Goal: Task Accomplishment & Management: Manage account settings

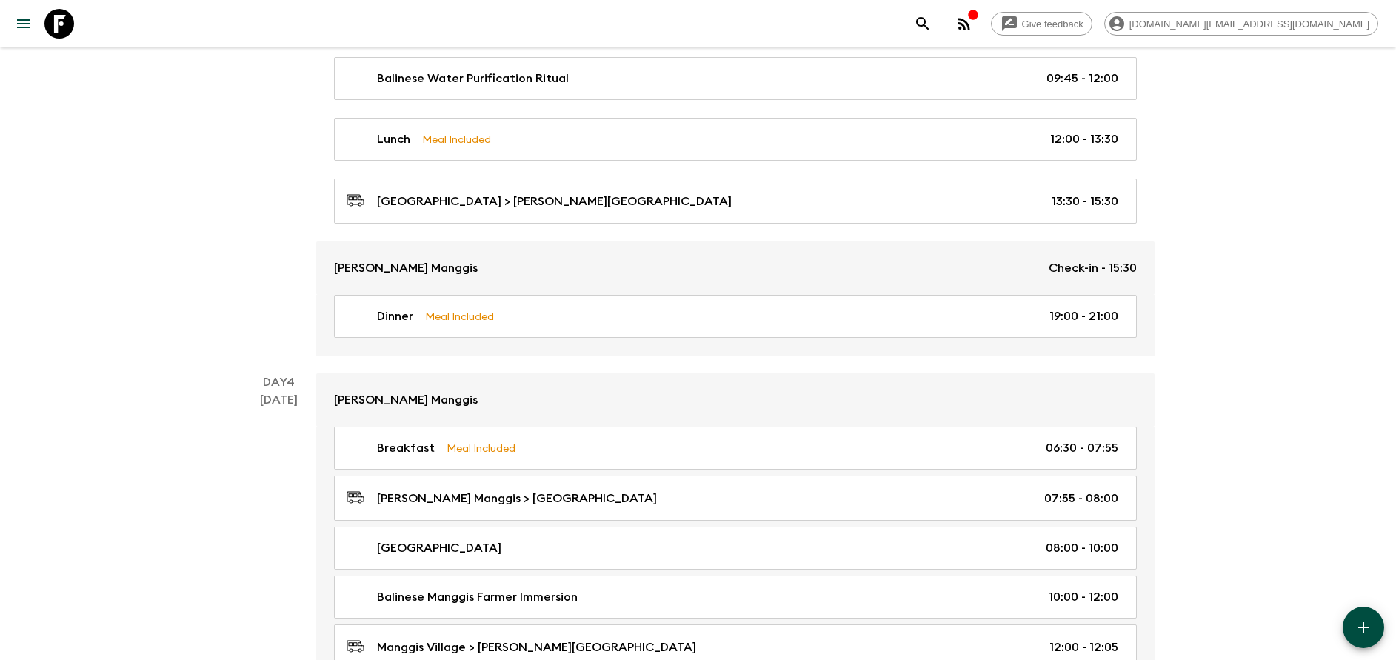
scroll to position [1445, 0]
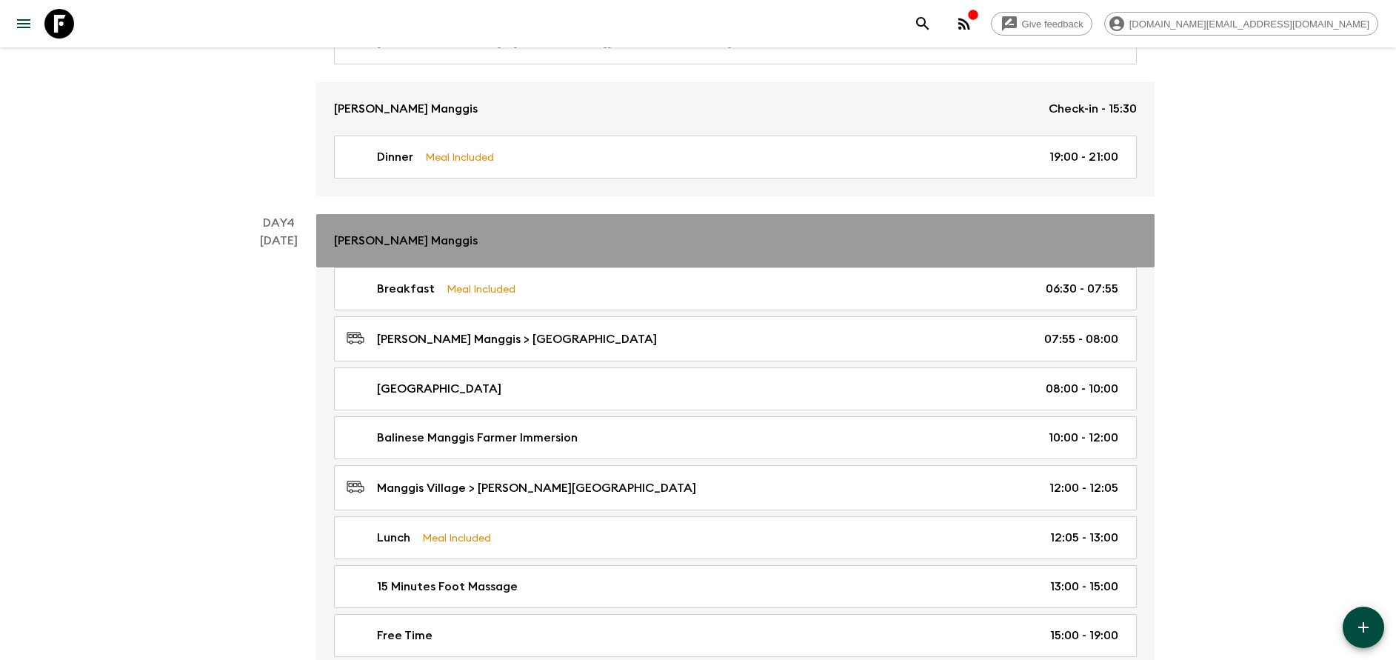
click at [590, 243] on div "Kaura Manggis" at bounding box center [735, 241] width 803 height 18
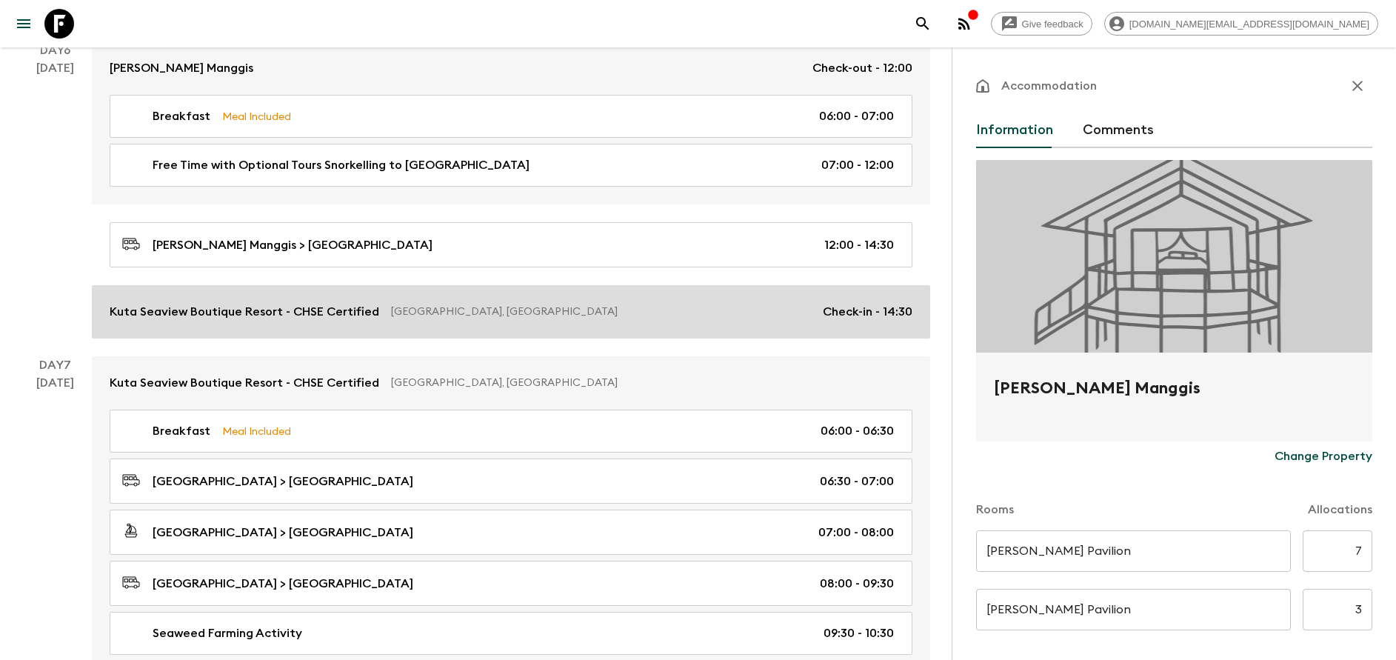
scroll to position [2556, 0]
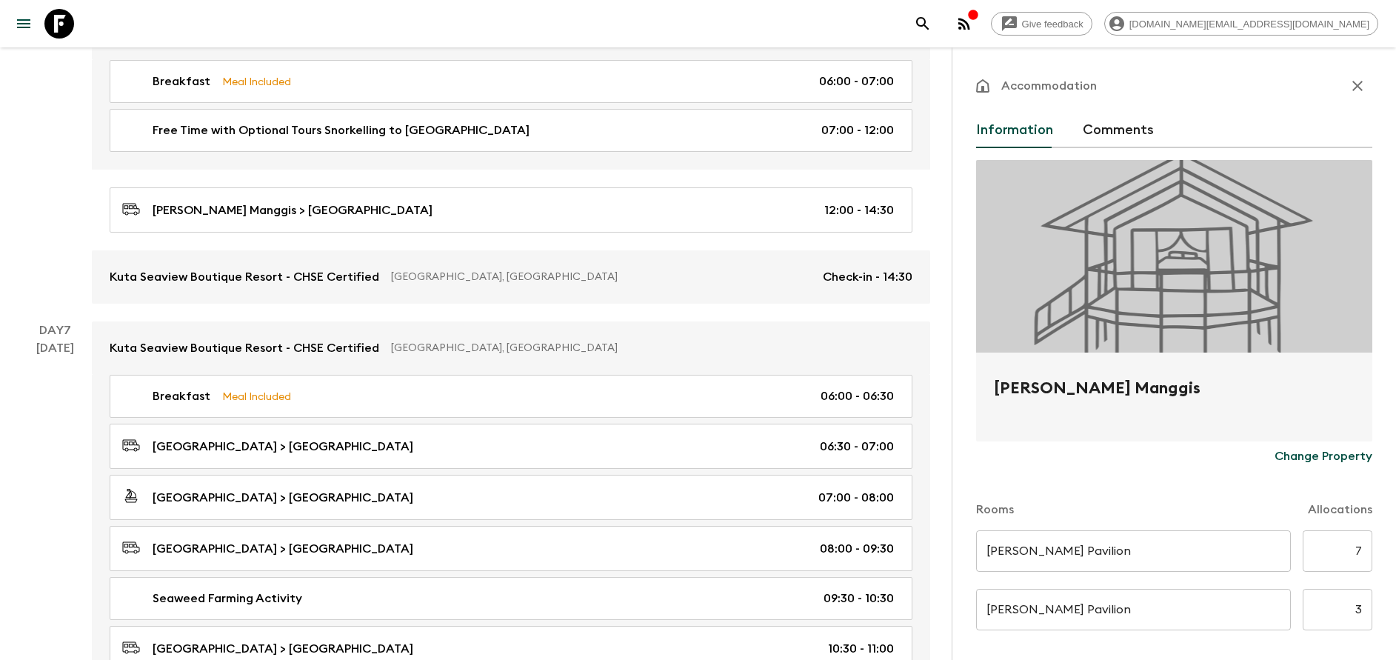
click at [1349, 80] on icon "button" at bounding box center [1358, 86] width 18 height 18
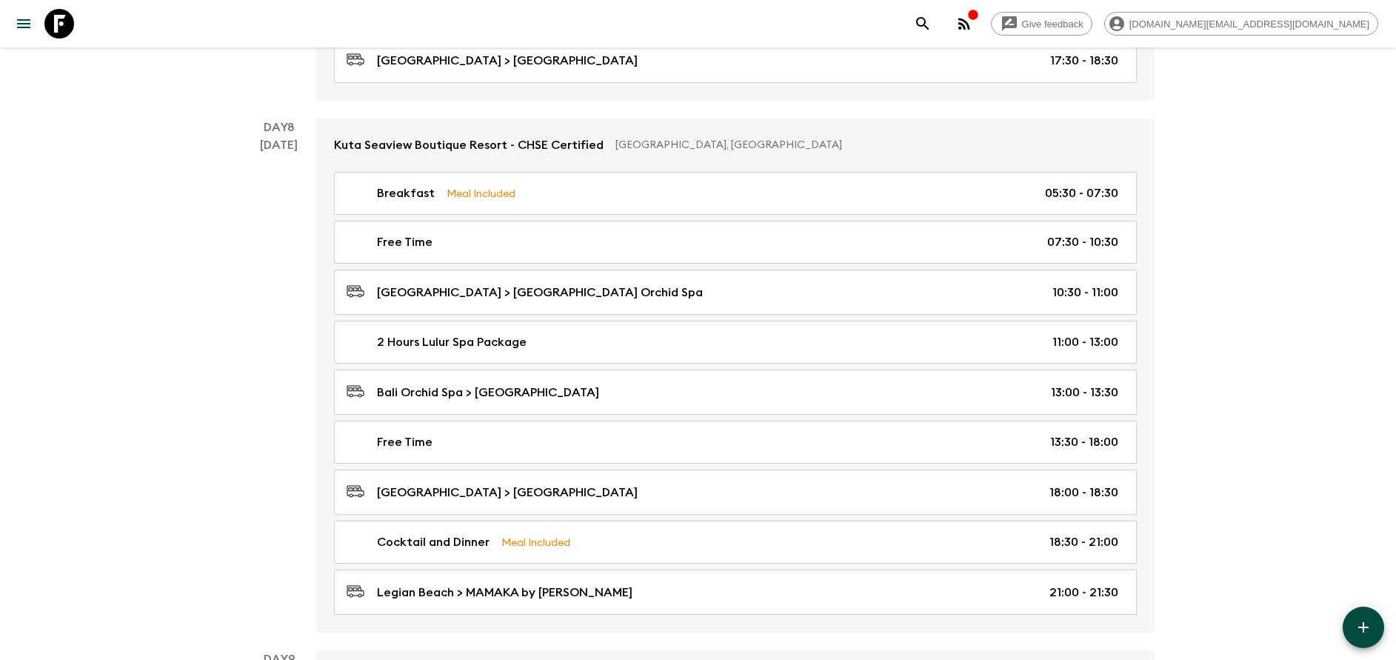
scroll to position [3445, 0]
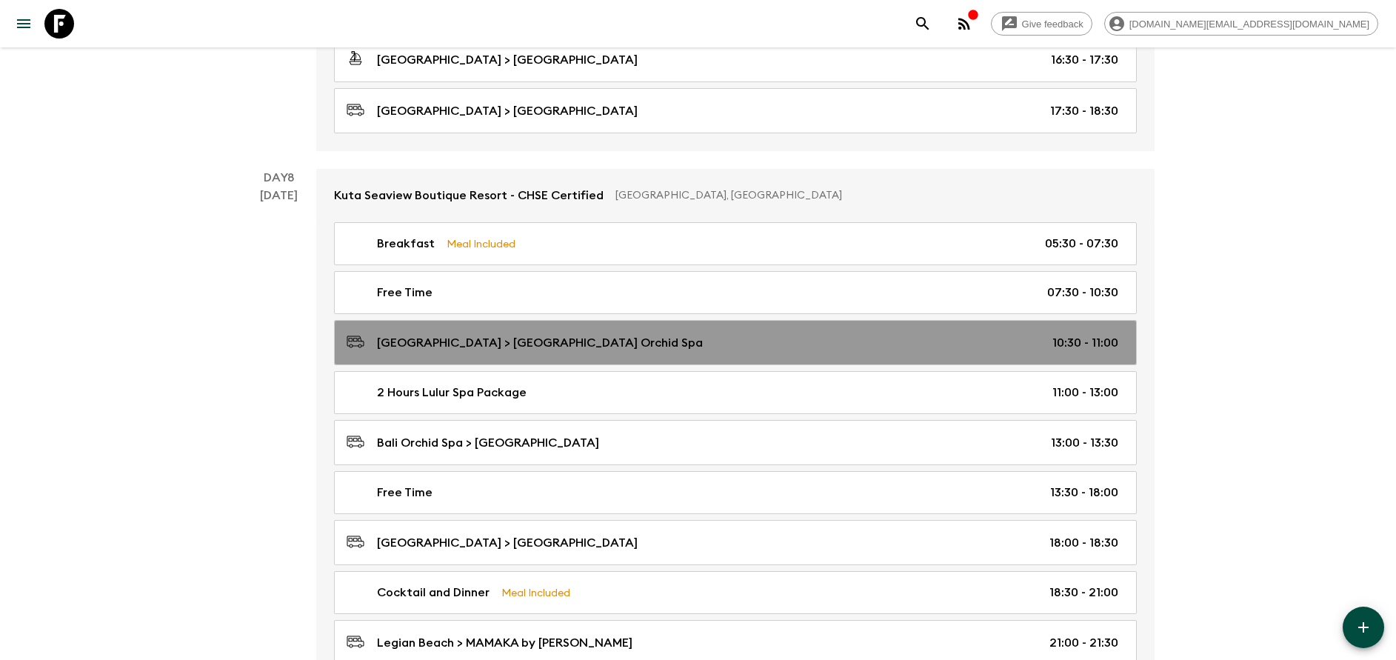
click at [774, 341] on div "Kuta Seaview Boutique Resort > Bali Orchid Spa 10:30 - 11:00" at bounding box center [733, 343] width 772 height 20
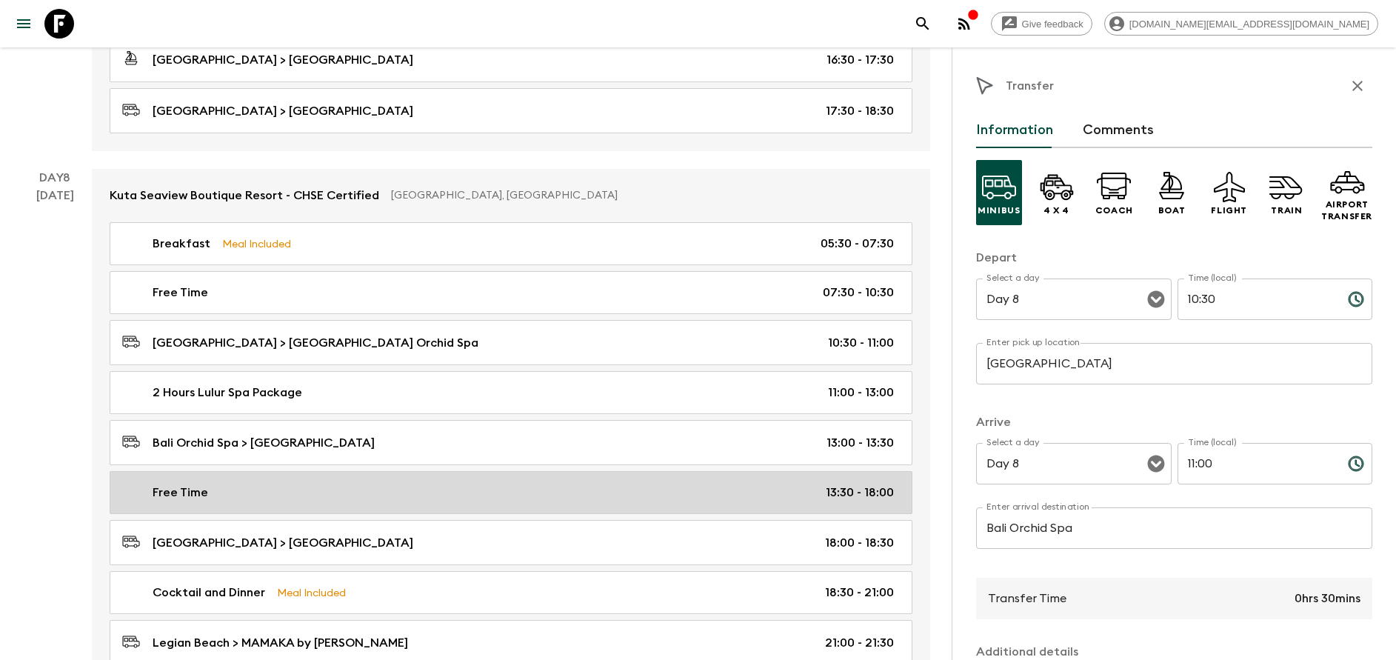
click at [363, 490] on div "Free Time 13:30 - 18:00" at bounding box center [508, 493] width 772 height 18
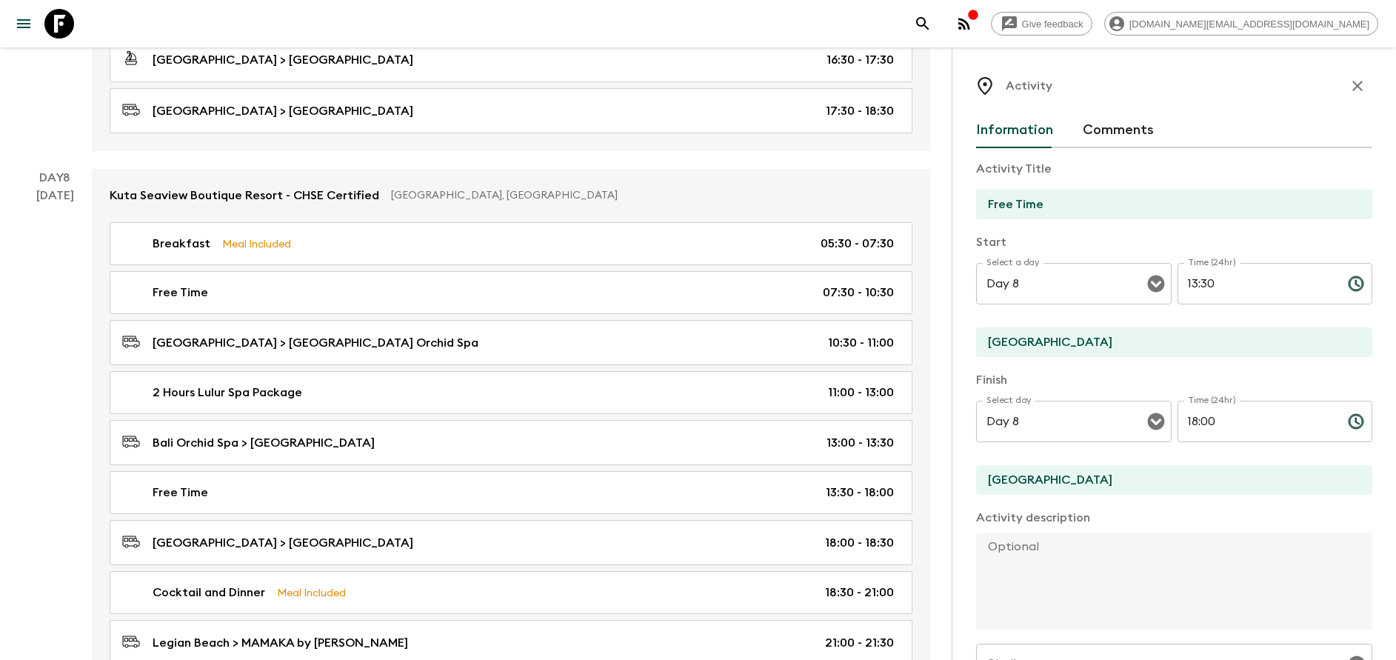
click at [1227, 286] on input "13:30" at bounding box center [1257, 283] width 159 height 41
type input "1"
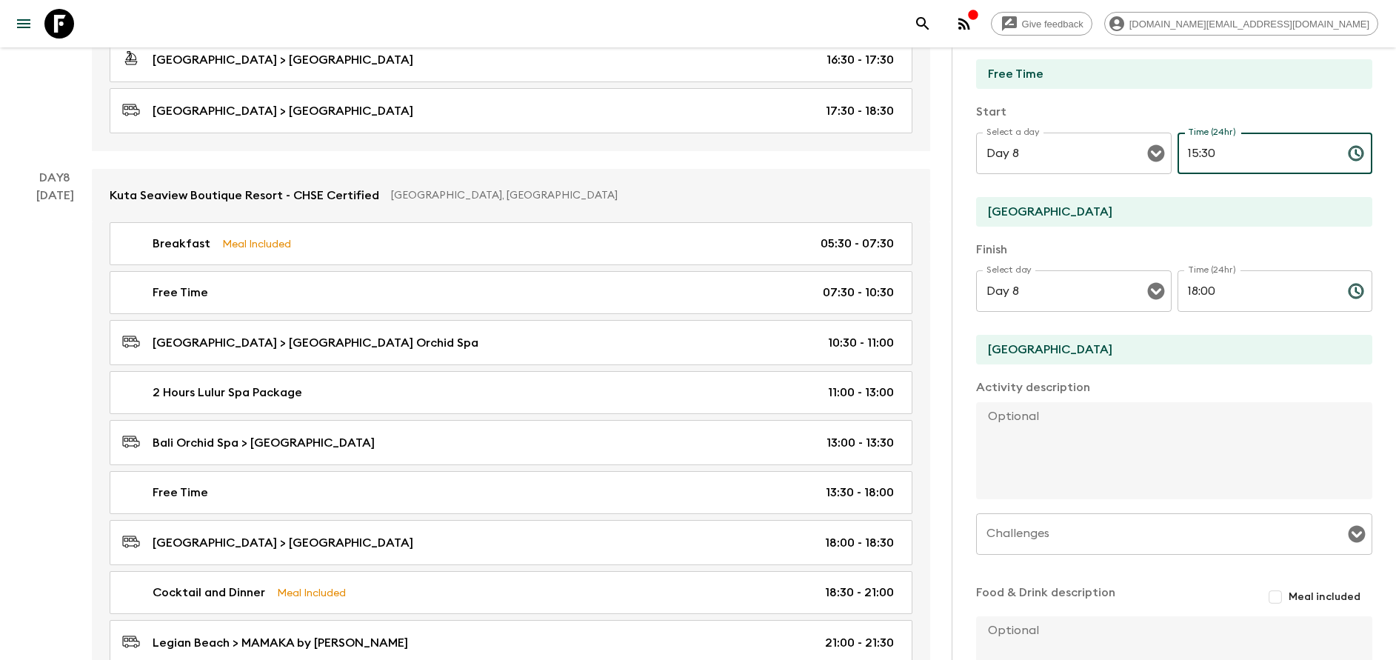
scroll to position [264, 0]
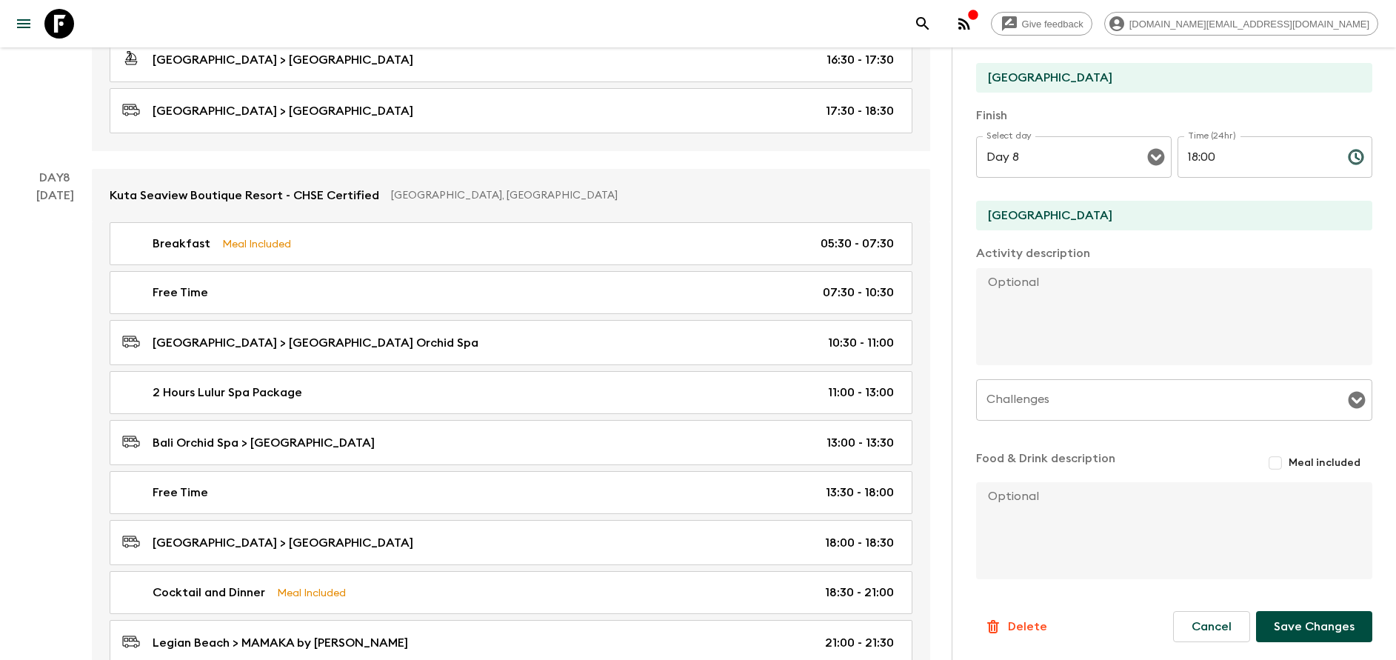
type input "15:30"
click at [1336, 630] on button "Save Changes" at bounding box center [1314, 626] width 116 height 31
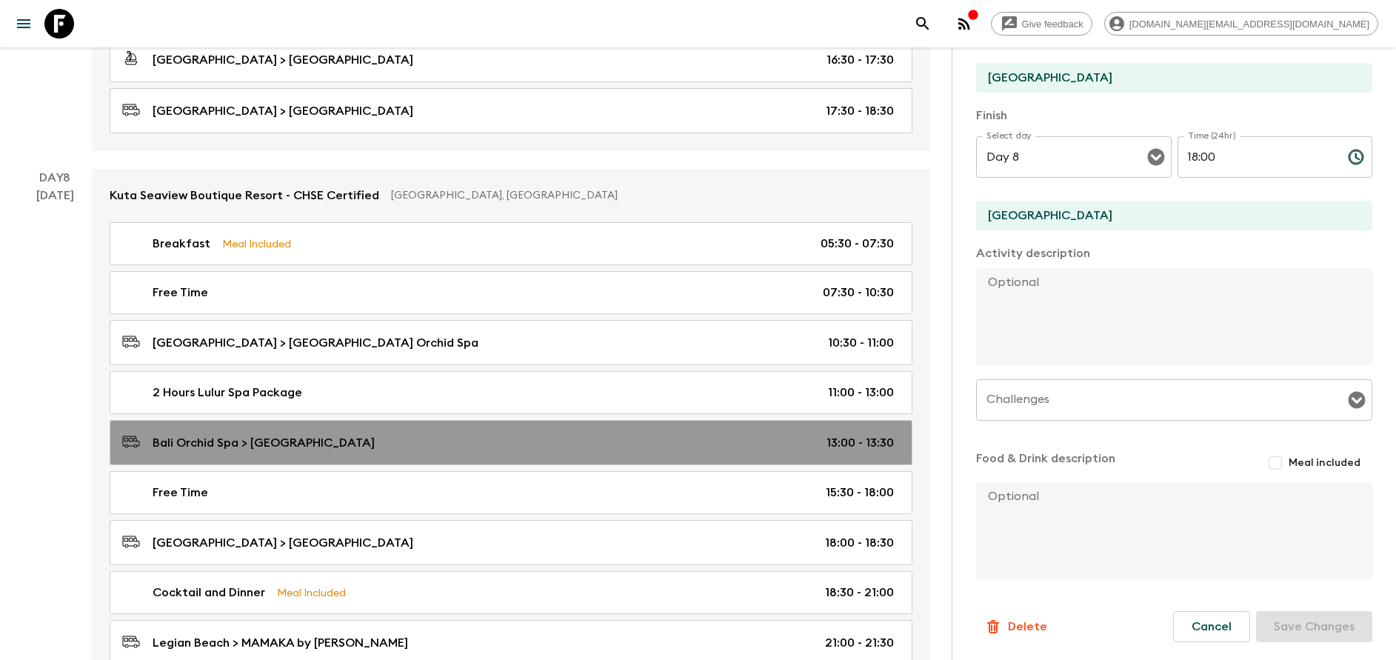
click at [410, 452] on div "Bali Orchid Spa > Kuta Seaview Boutique Resort 13:00 - 13:30" at bounding box center [508, 443] width 772 height 20
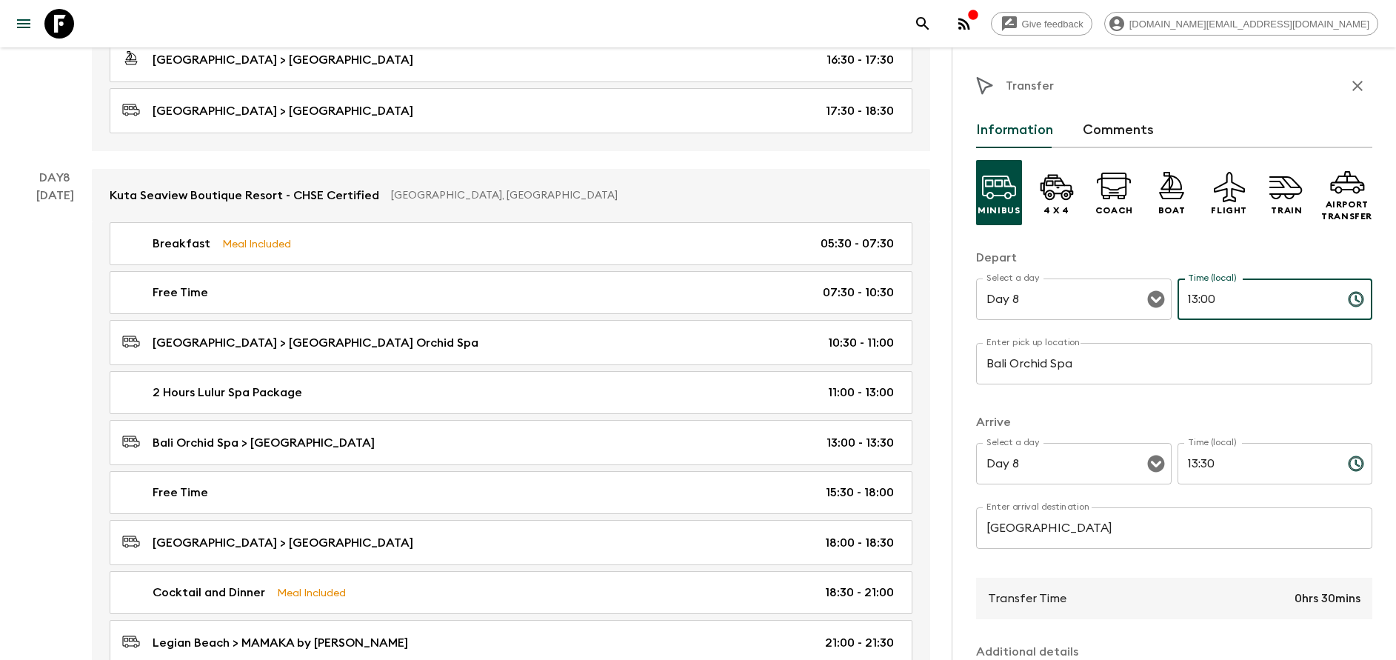
click at [1207, 303] on input "13:00" at bounding box center [1257, 299] width 159 height 41
type input "1"
type input "15:00"
click at [1242, 470] on input "13:30" at bounding box center [1257, 463] width 159 height 41
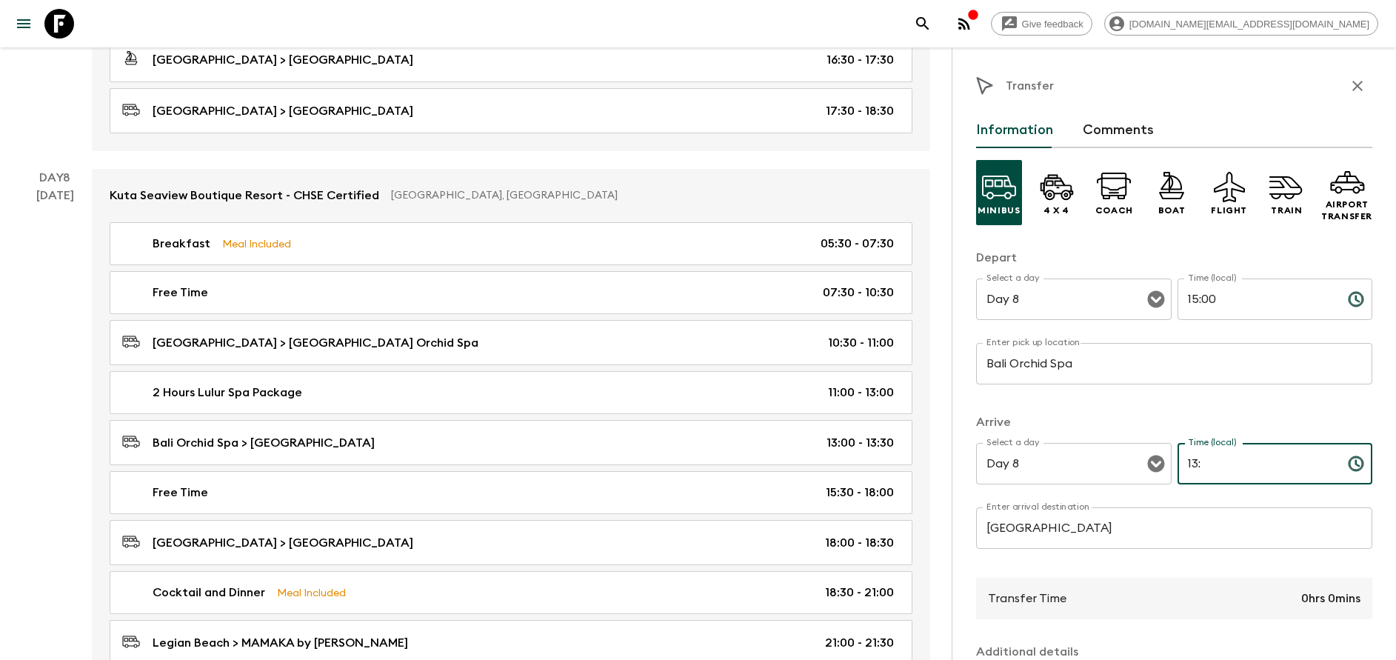
type input "1"
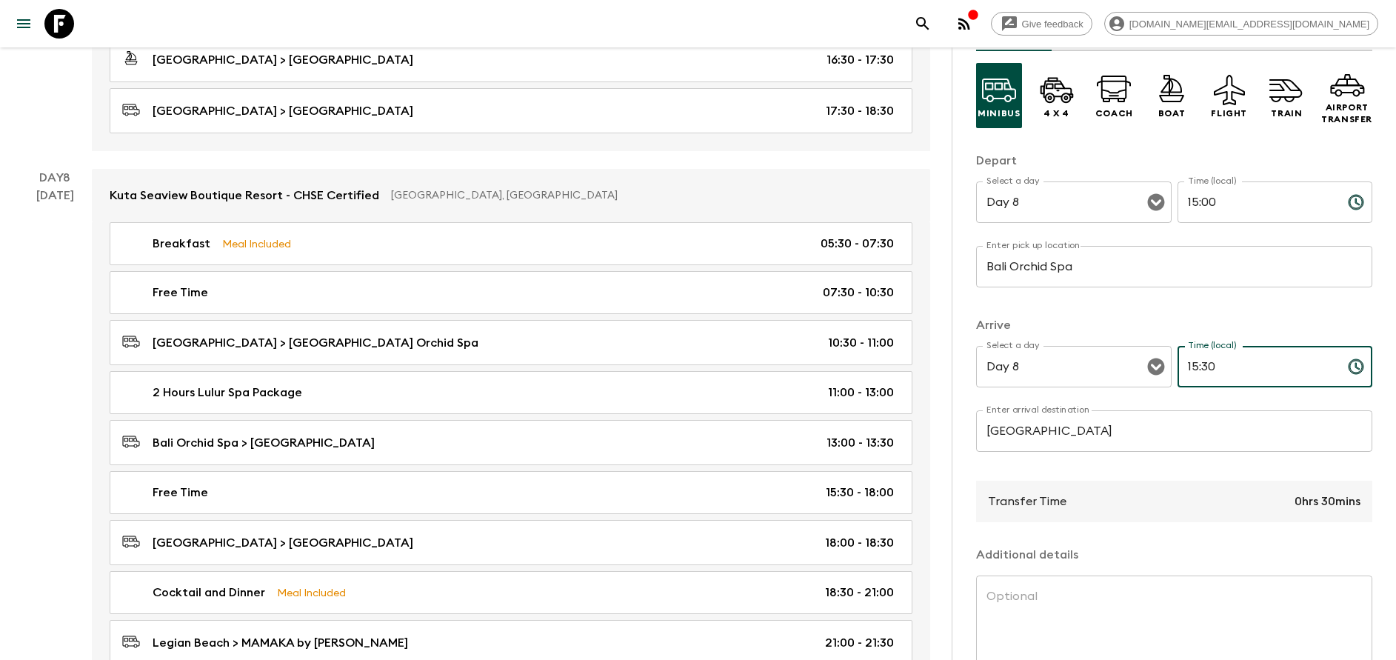
scroll to position [195, 0]
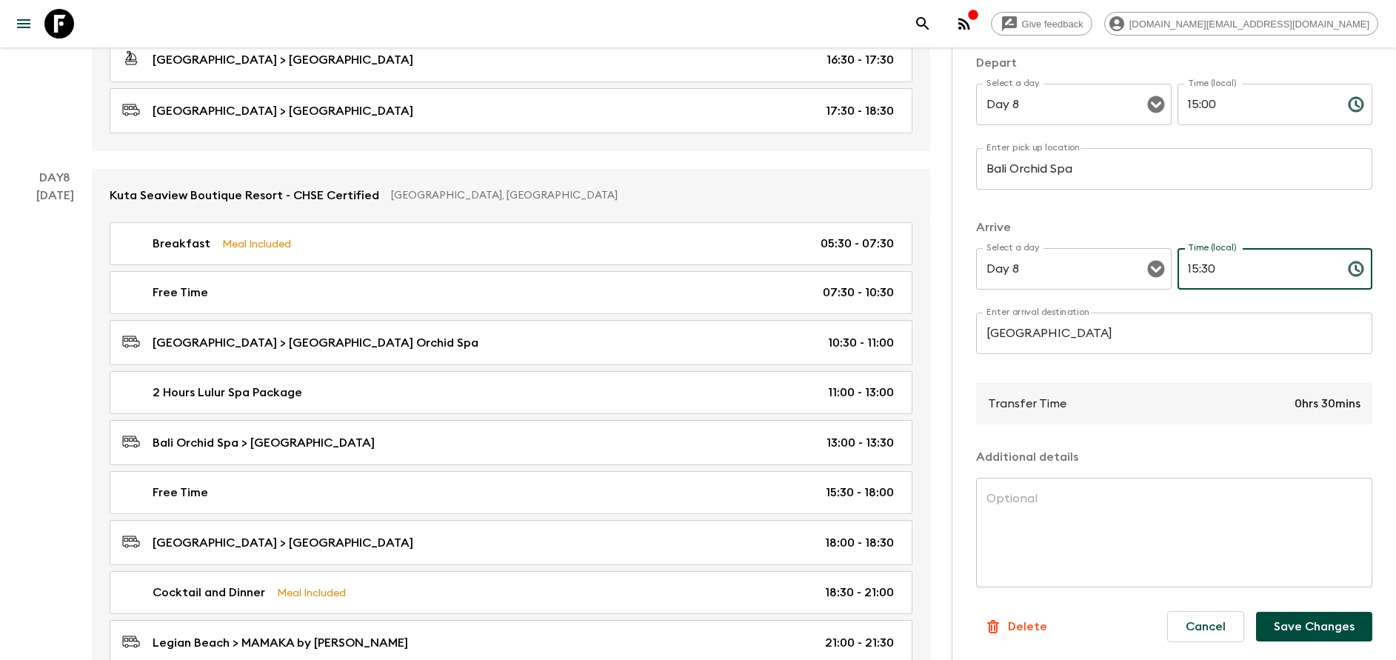
type input "15:30"
click at [1310, 622] on button "Save Changes" at bounding box center [1314, 627] width 116 height 30
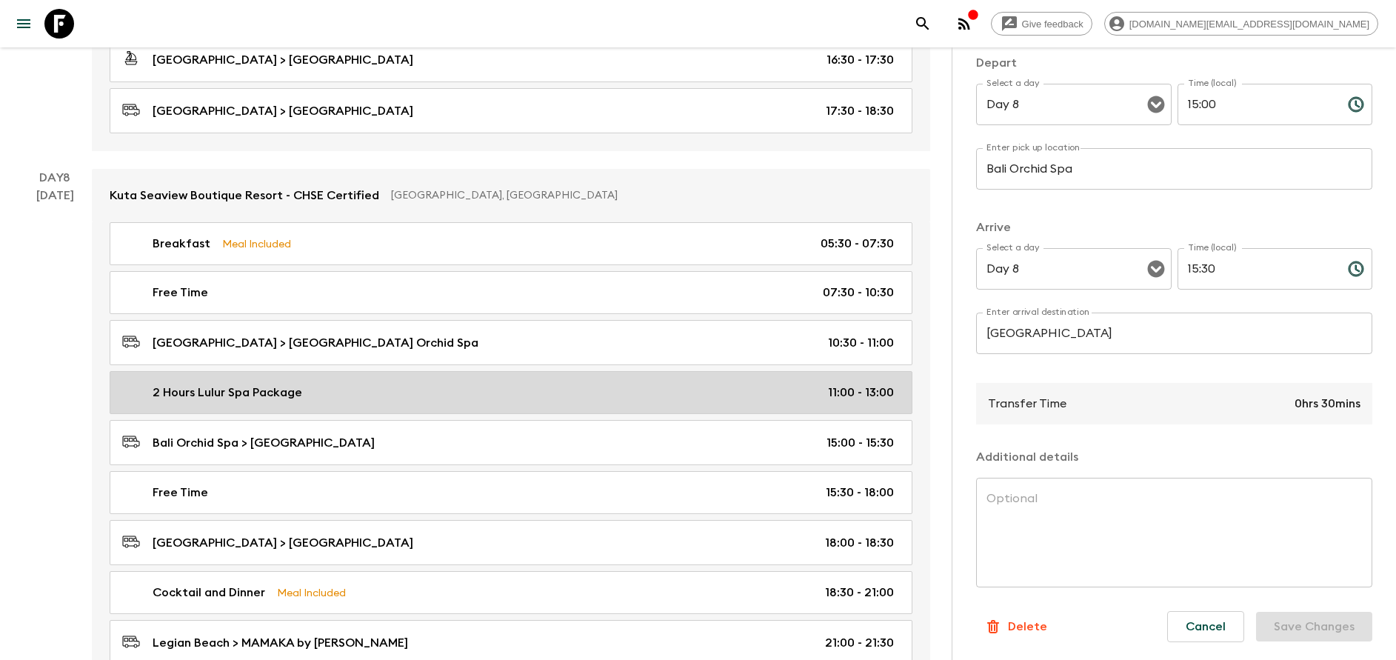
click at [492, 397] on div "2 Hours Lulur Spa Package 11:00 - 13:00" at bounding box center [508, 393] width 772 height 18
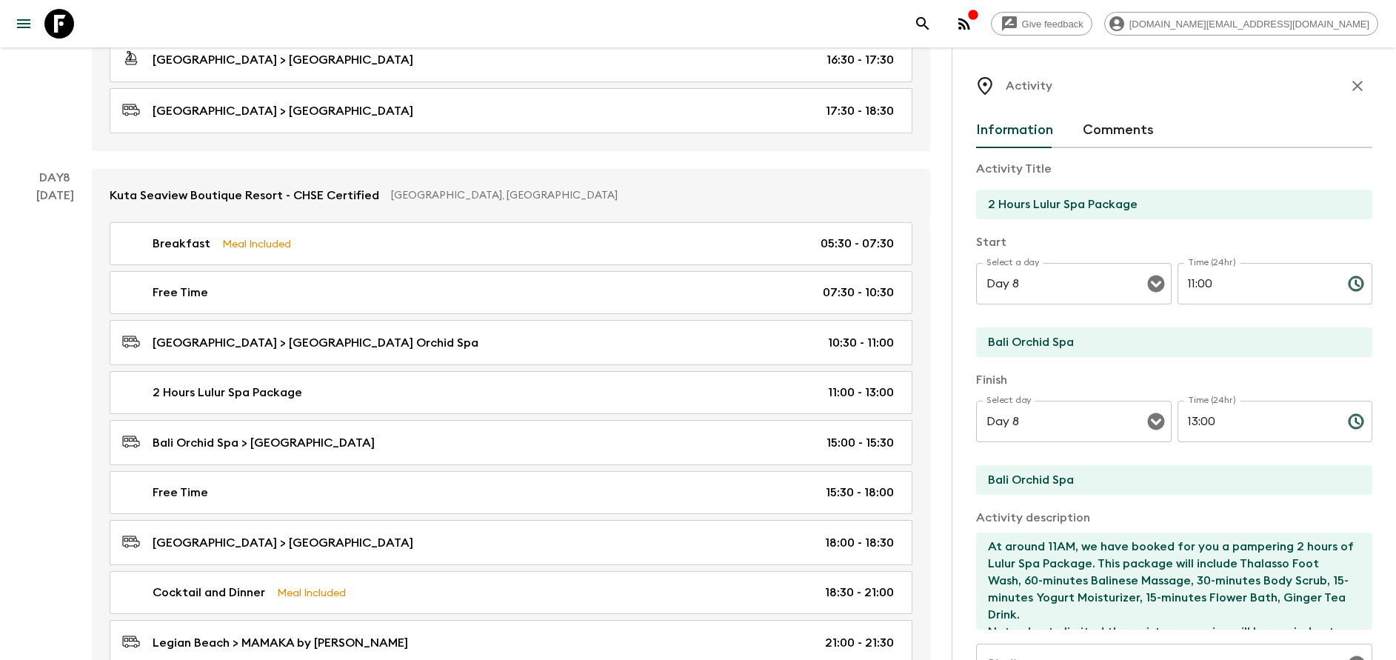
click at [1259, 260] on div "Start Select a day Day 8 Select a day ​ Time (24hr) 11:00 Time (24hr) ​ Bali Or…" at bounding box center [1174, 296] width 396 height 126
click at [1238, 279] on input "11:00" at bounding box center [1257, 283] width 159 height 41
type input "1"
type input "13:00"
click at [1248, 424] on input "13:00" at bounding box center [1257, 421] width 159 height 41
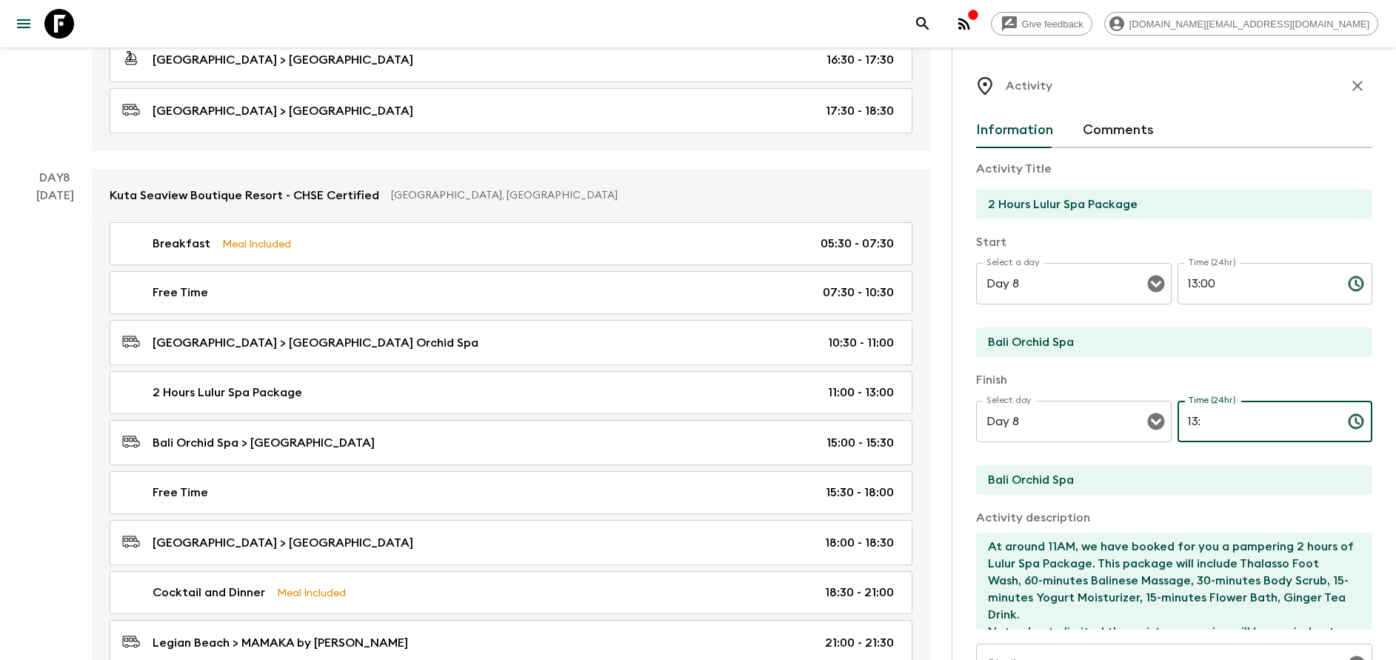
type input "1"
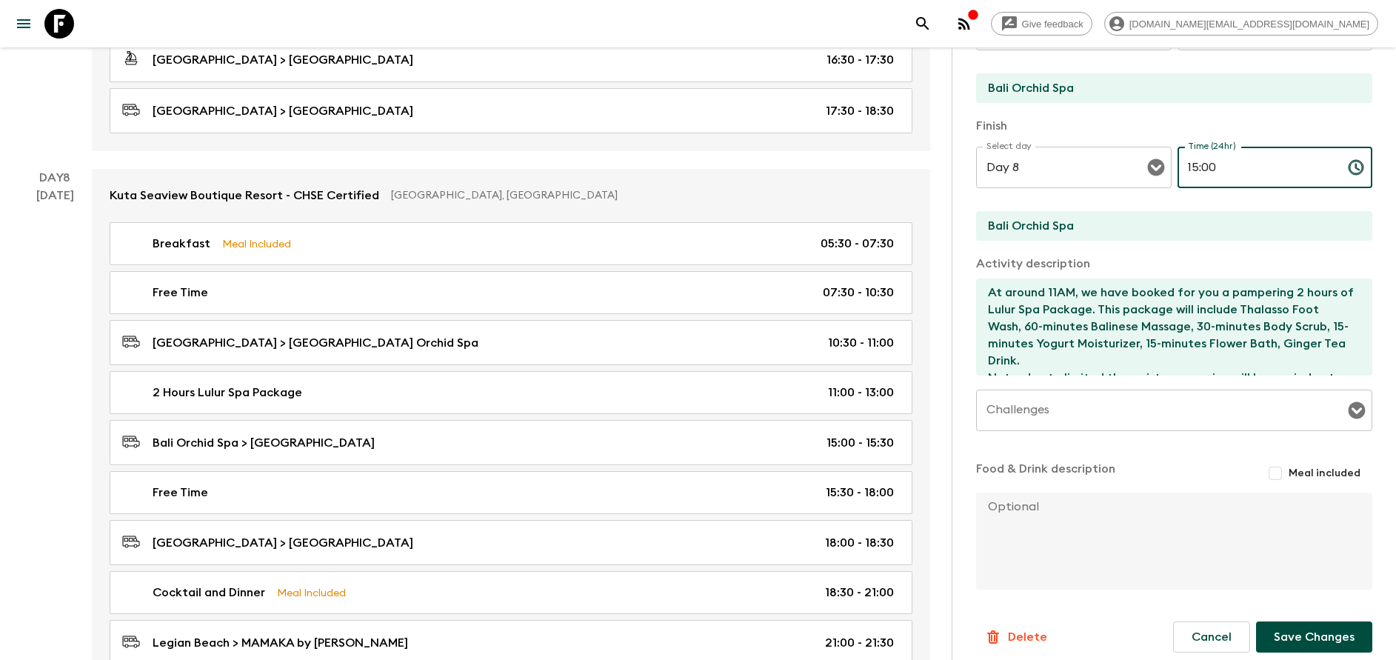
scroll to position [264, 0]
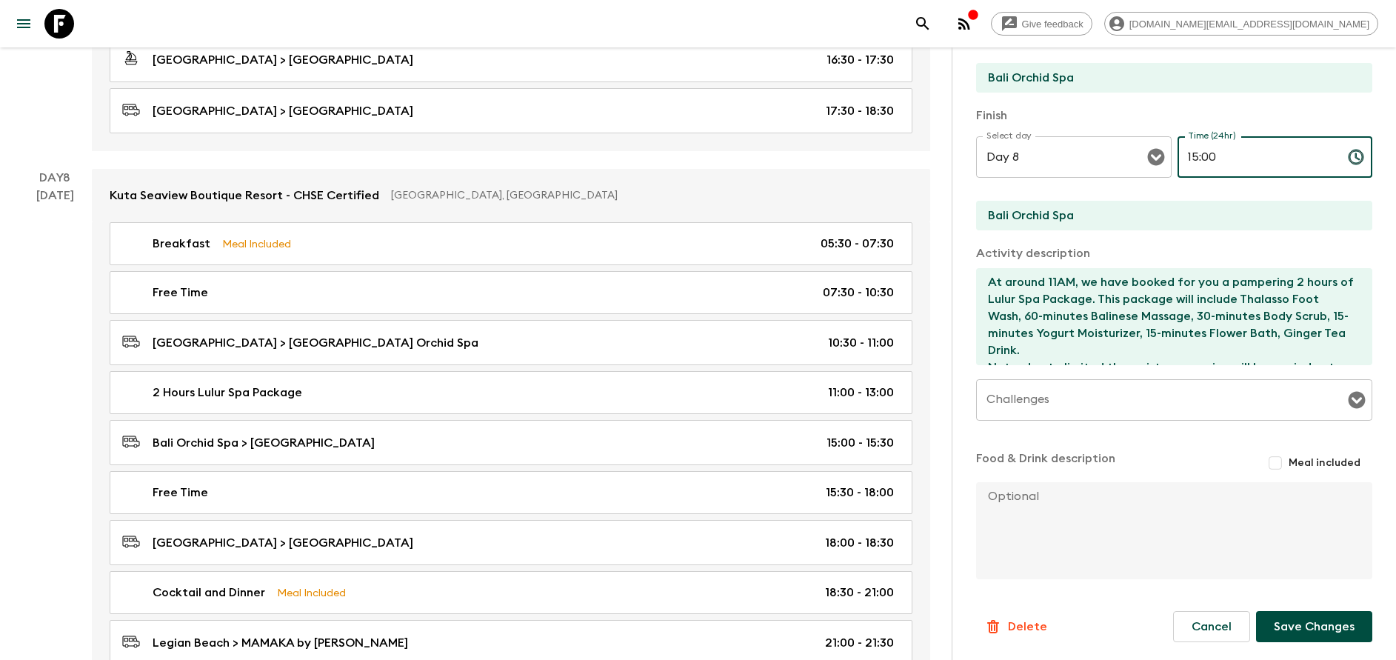
type input "15:00"
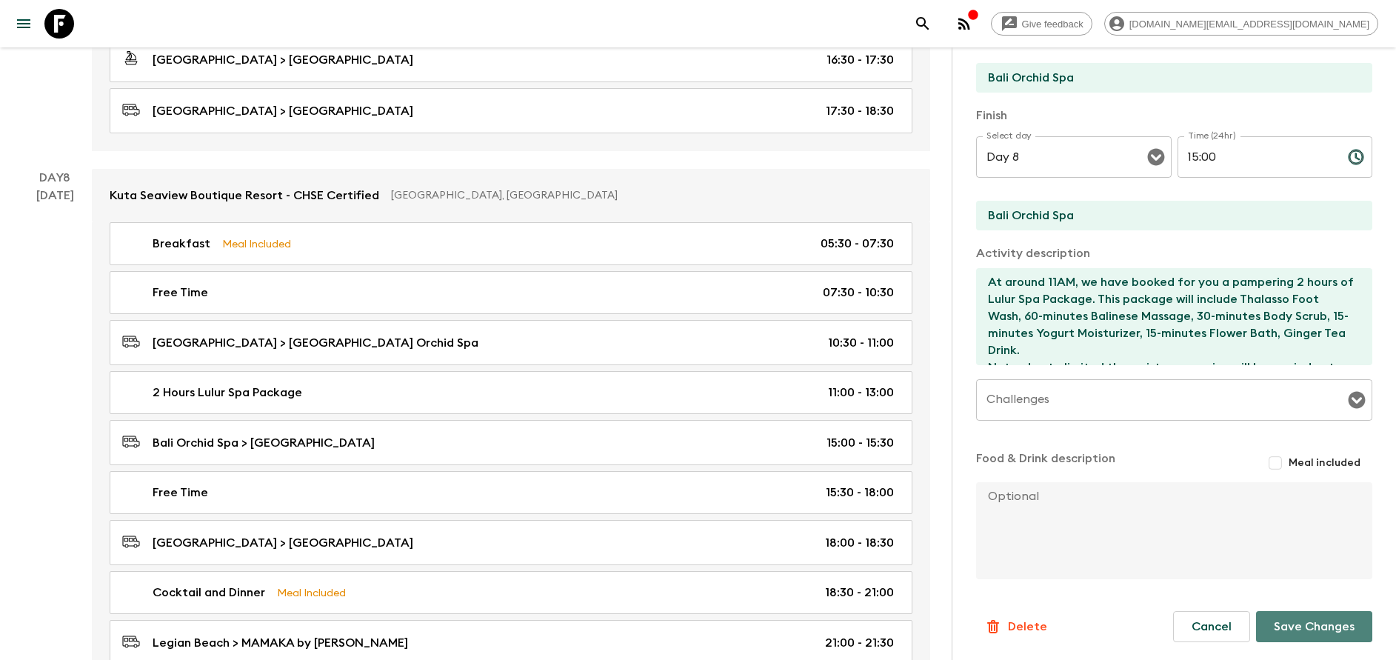
click at [1296, 627] on button "Save Changes" at bounding box center [1314, 626] width 116 height 31
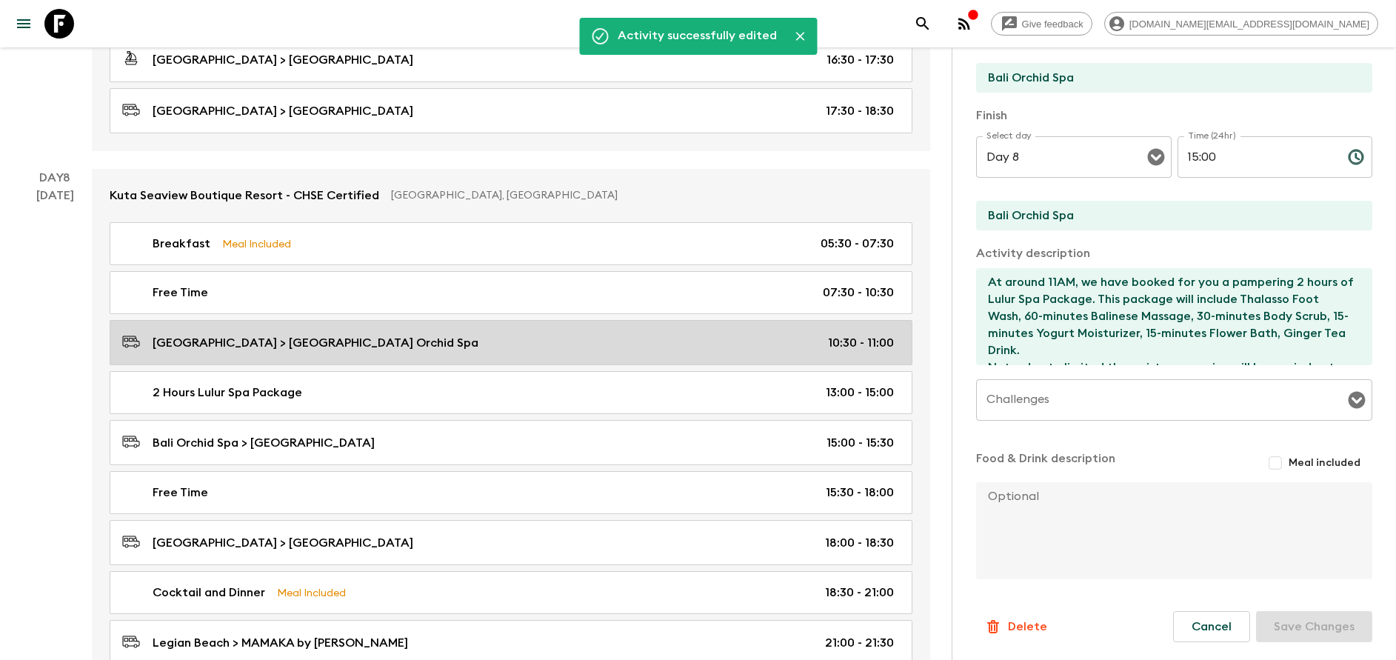
click at [445, 348] on div "Kuta Seaview Boutique Resort > Bali Orchid Spa 10:30 - 11:00" at bounding box center [508, 343] width 772 height 20
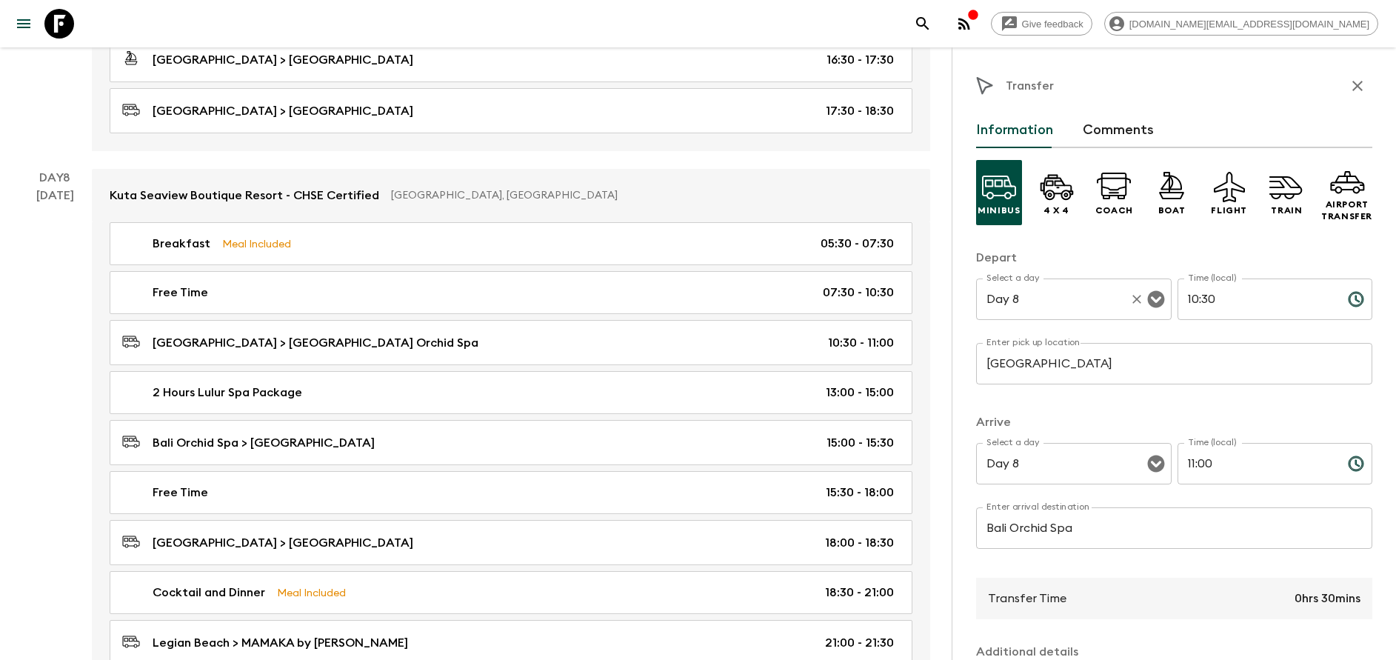
click at [1054, 310] on input "Day 8" at bounding box center [1053, 299] width 141 height 28
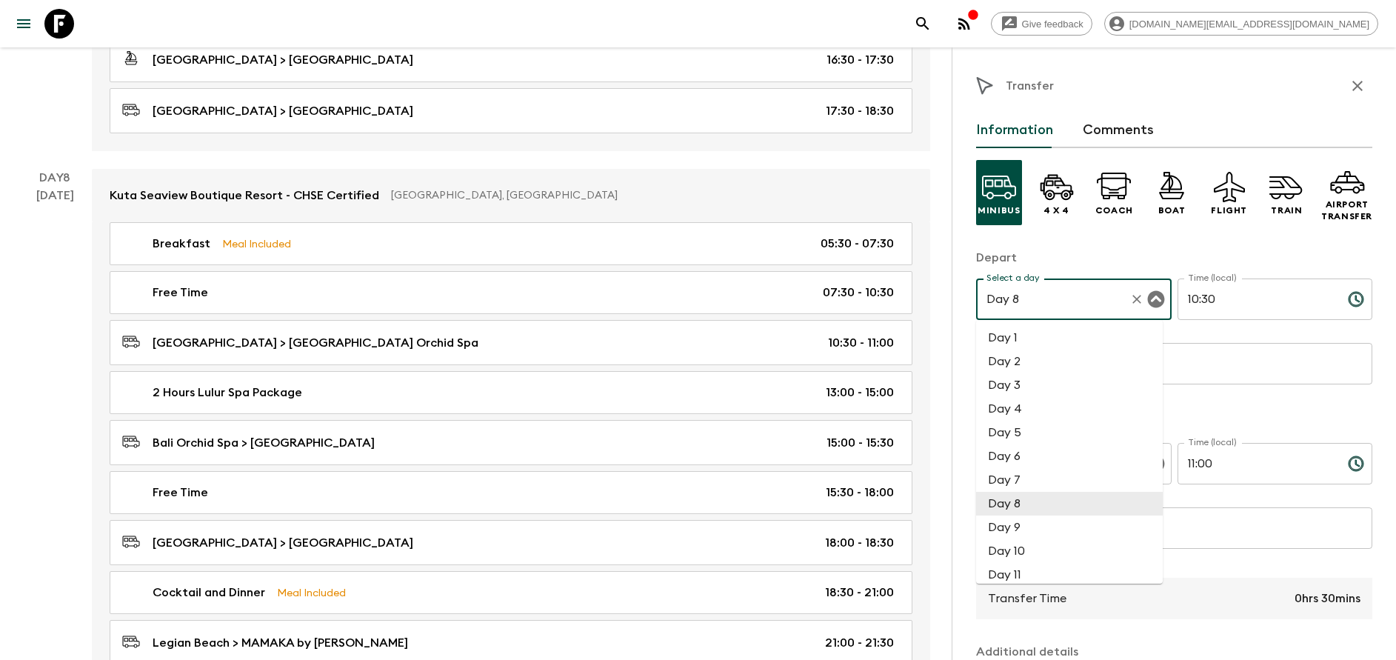
click at [1224, 305] on input "10:30" at bounding box center [1257, 299] width 159 height 41
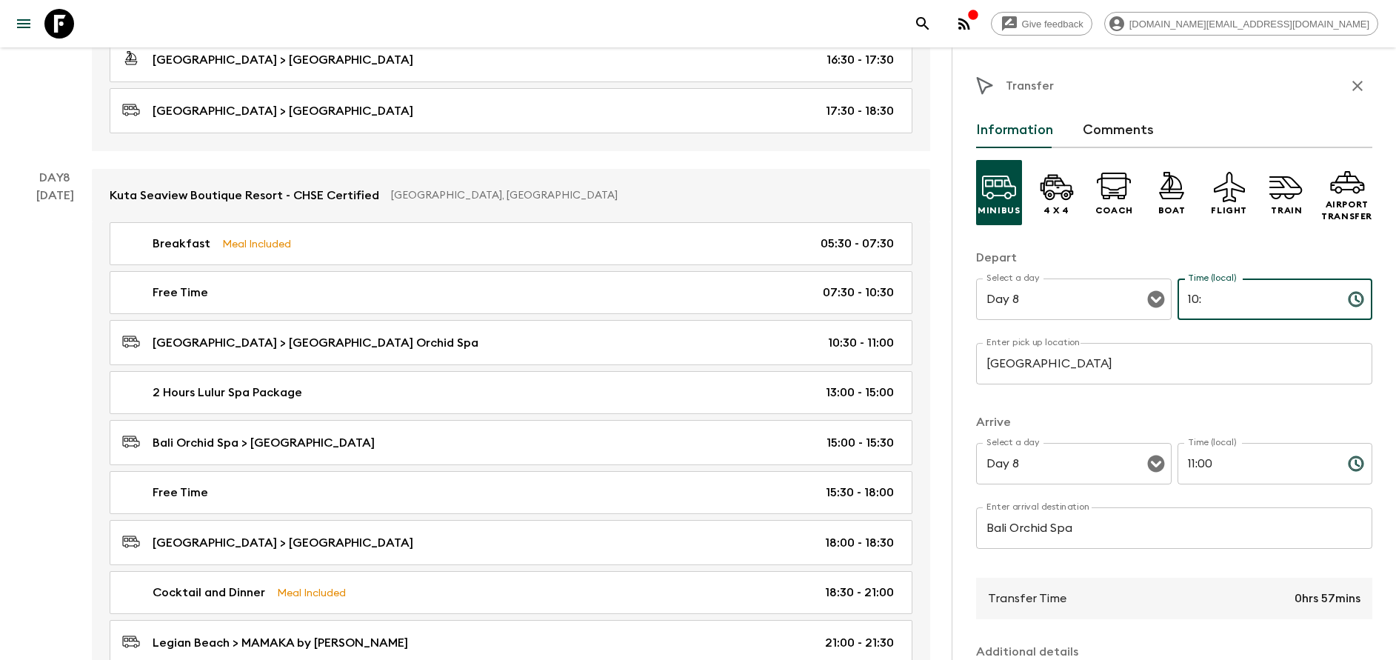
type input "1"
type input "12:30"
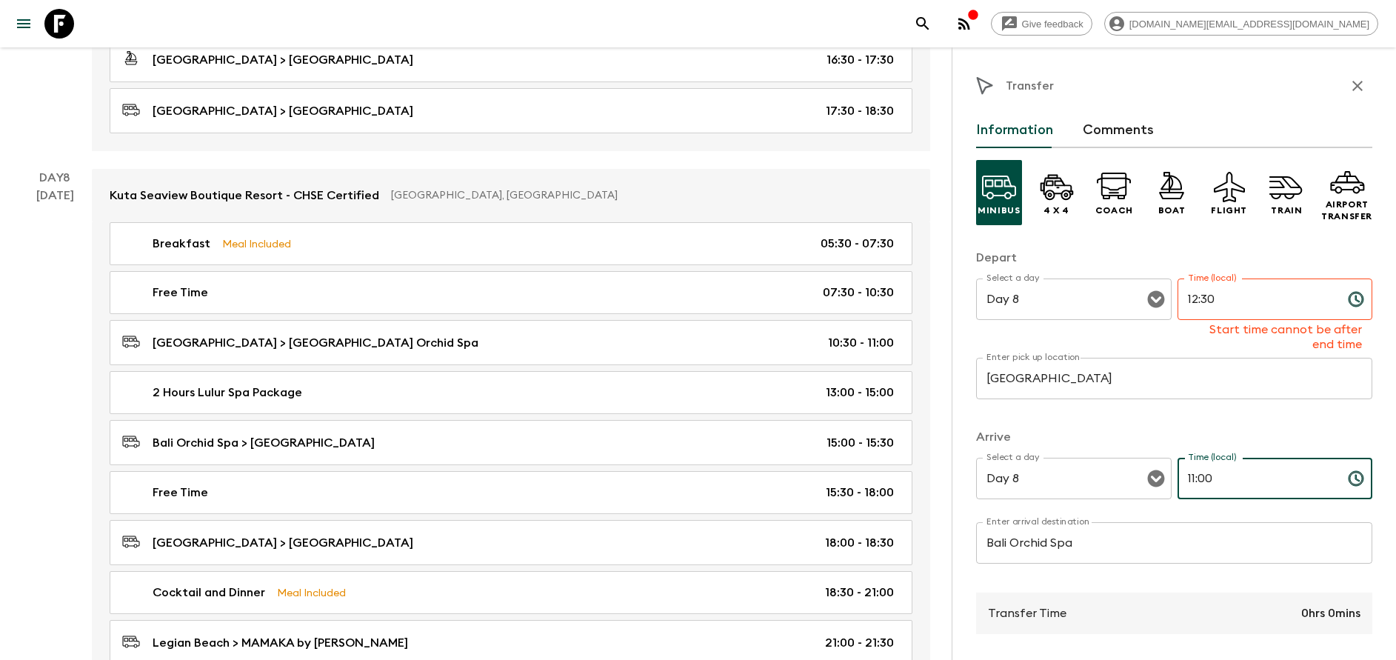
click at [1230, 468] on input "11:00" at bounding box center [1257, 478] width 159 height 41
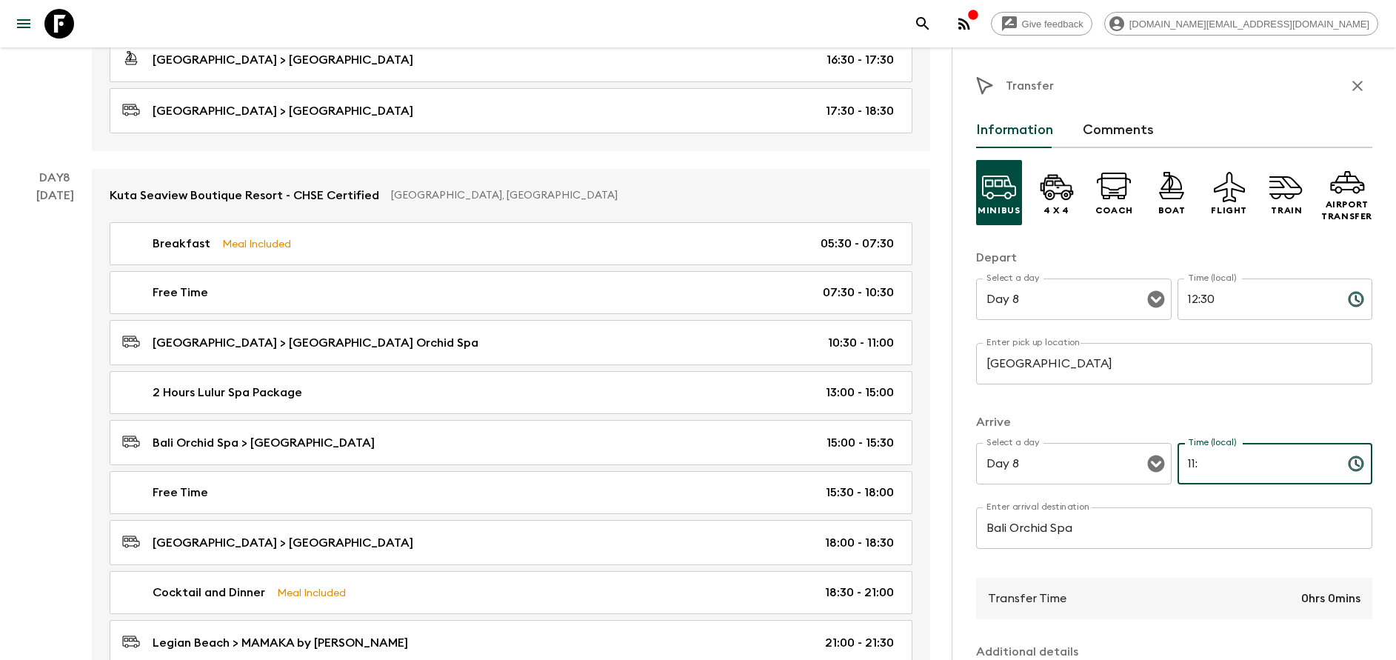
type input "1"
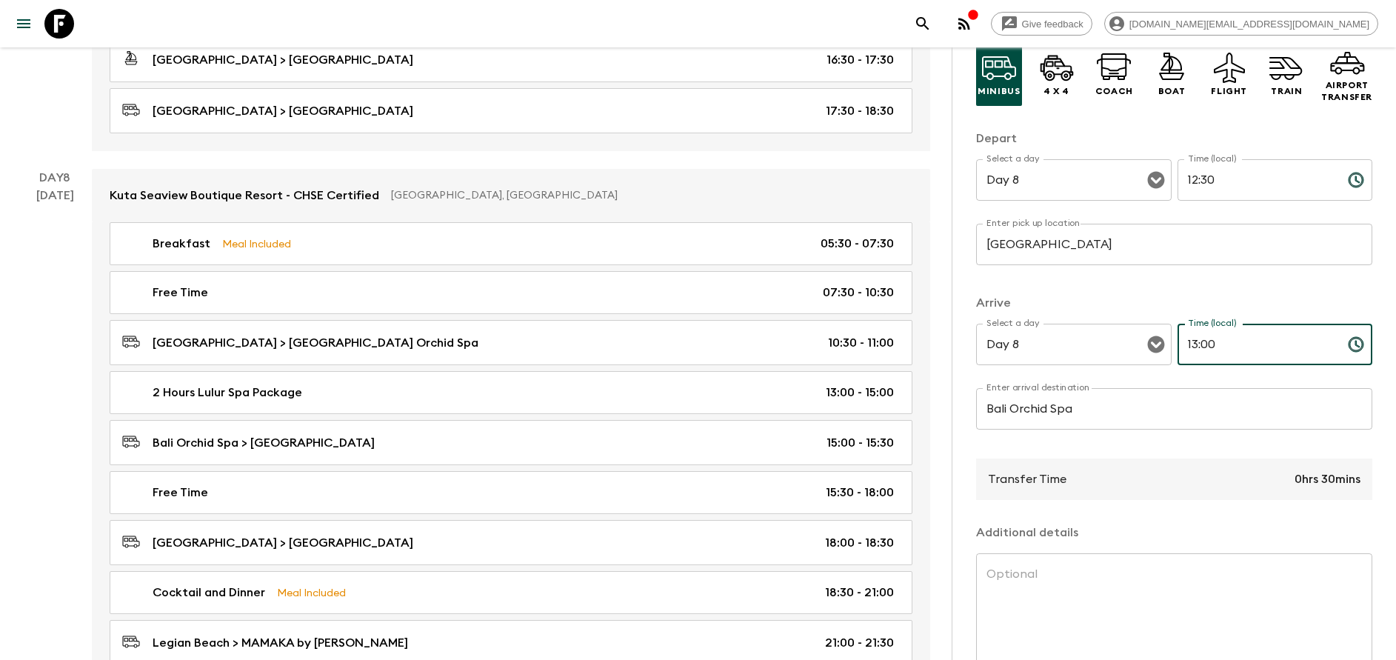
scroll to position [195, 0]
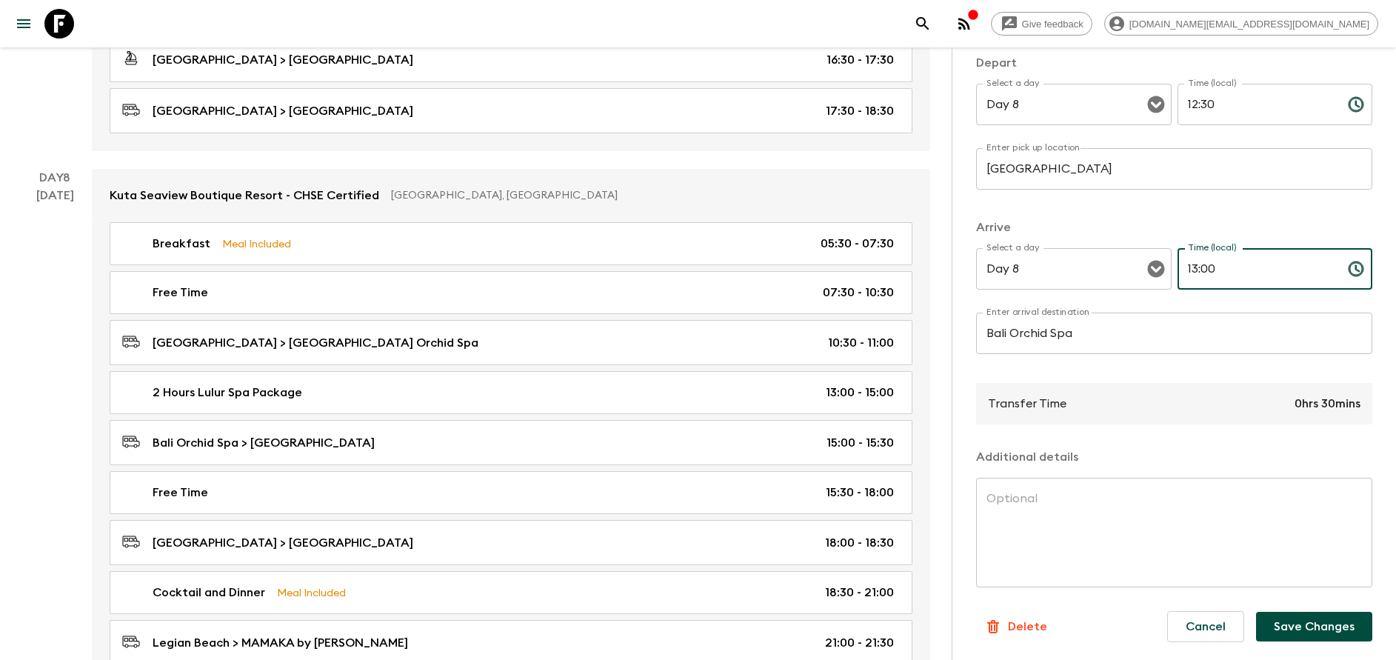
type input "13:00"
click at [1318, 631] on button "Save Changes" at bounding box center [1314, 627] width 116 height 30
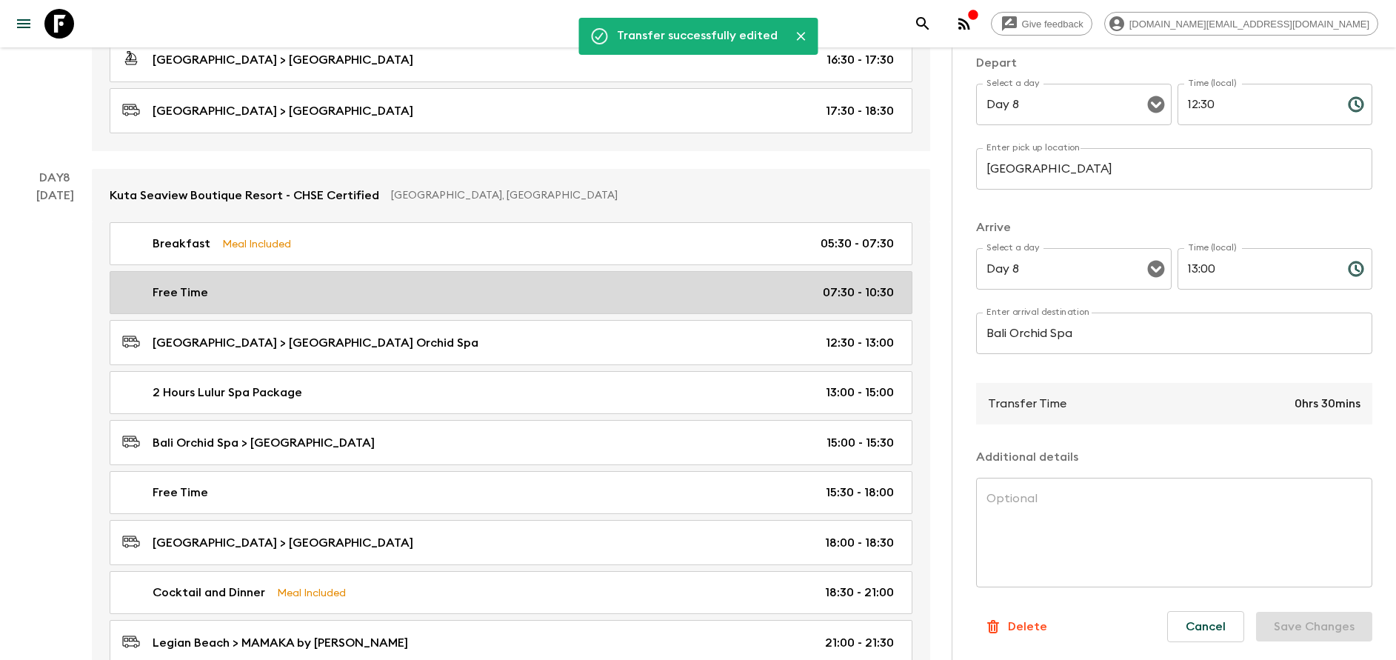
drag, startPoint x: 582, startPoint y: 290, endPoint x: 593, endPoint y: 292, distance: 11.3
click at [582, 290] on div "Free Time 07:30 - 10:30" at bounding box center [508, 293] width 772 height 18
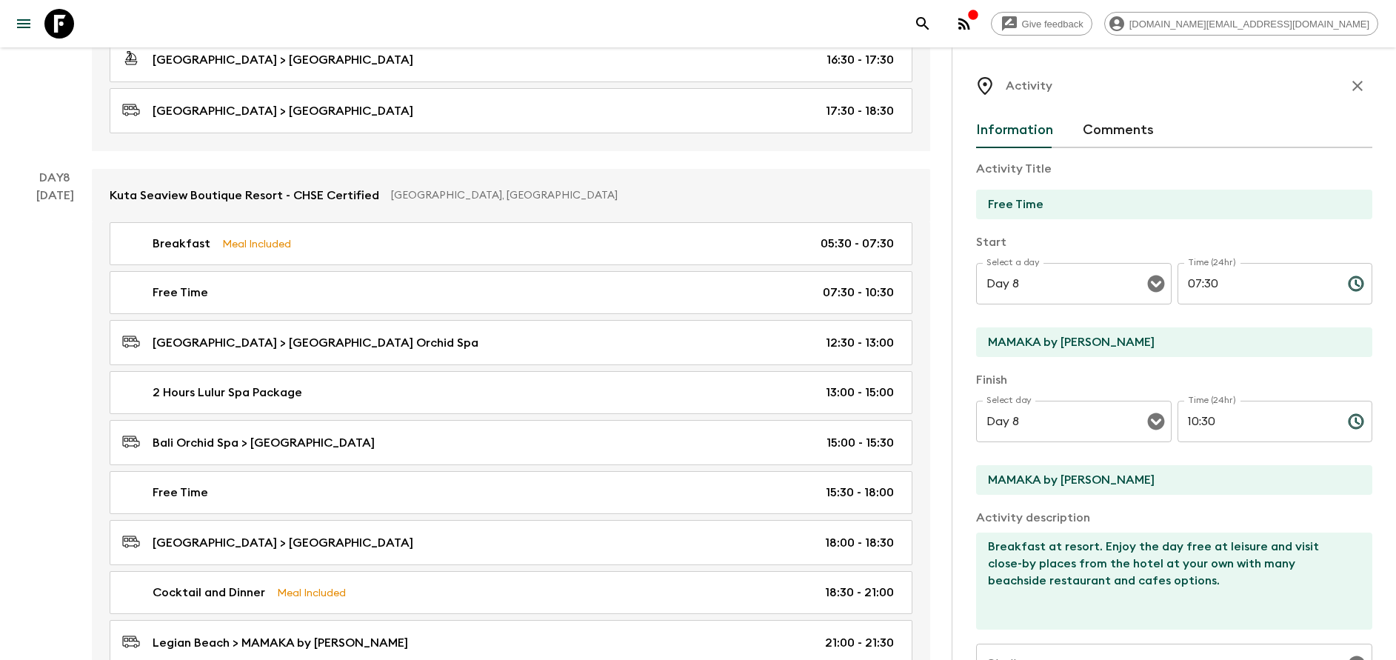
click at [1208, 416] on input "10:30" at bounding box center [1257, 421] width 159 height 41
type input "1"
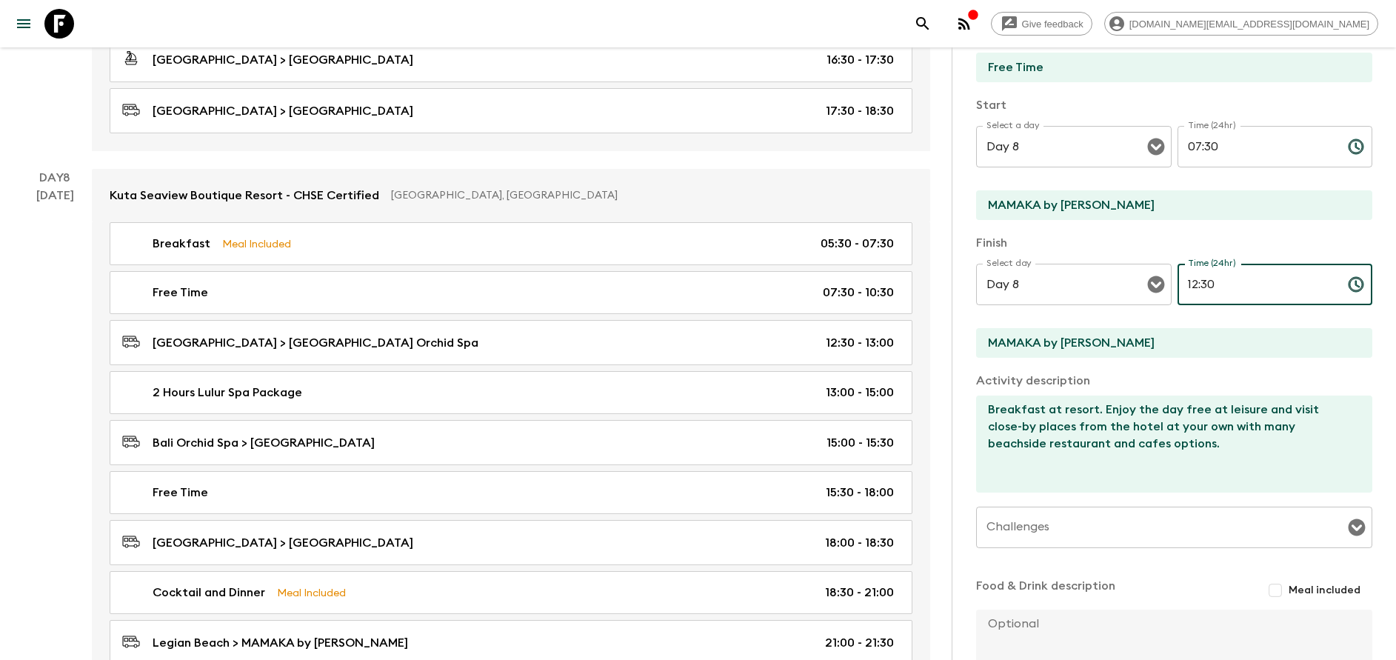
scroll to position [264, 0]
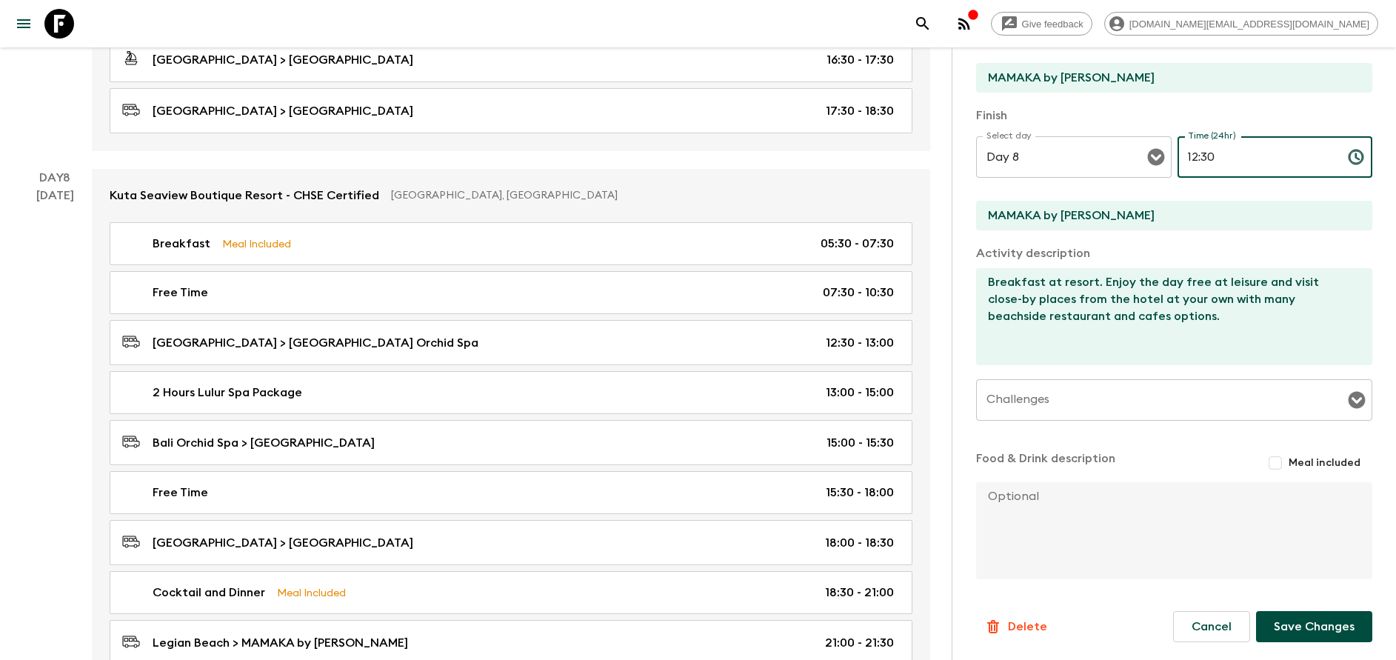
type input "12:30"
click at [1322, 620] on button "Save Changes" at bounding box center [1314, 626] width 116 height 31
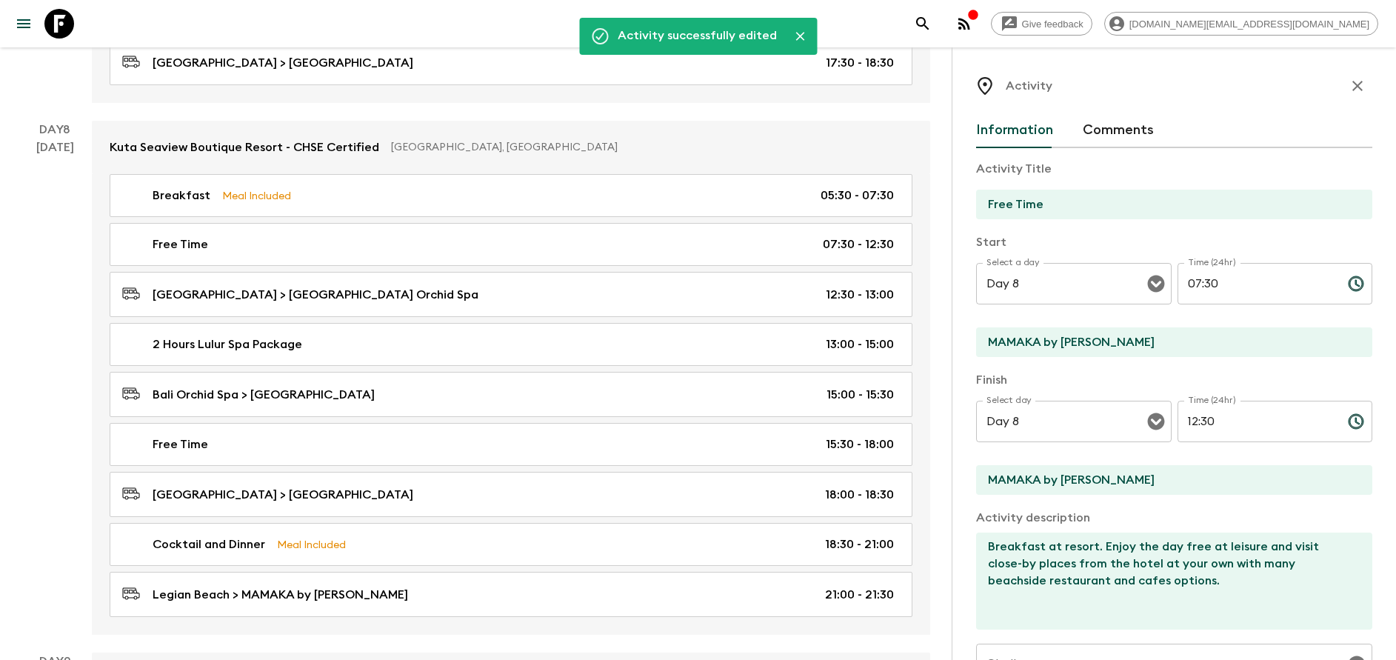
scroll to position [3459, 0]
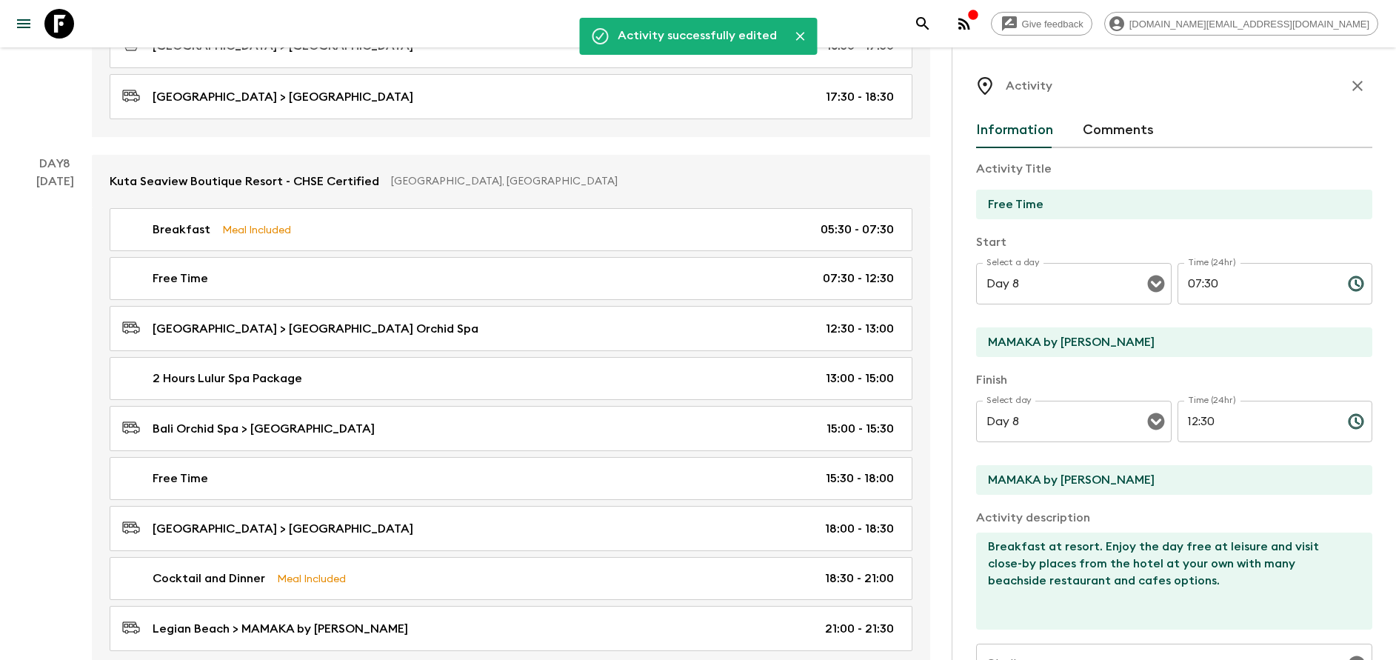
click at [1349, 90] on icon "button" at bounding box center [1358, 86] width 18 height 18
